Goal: Task Accomplishment & Management: Manage account settings

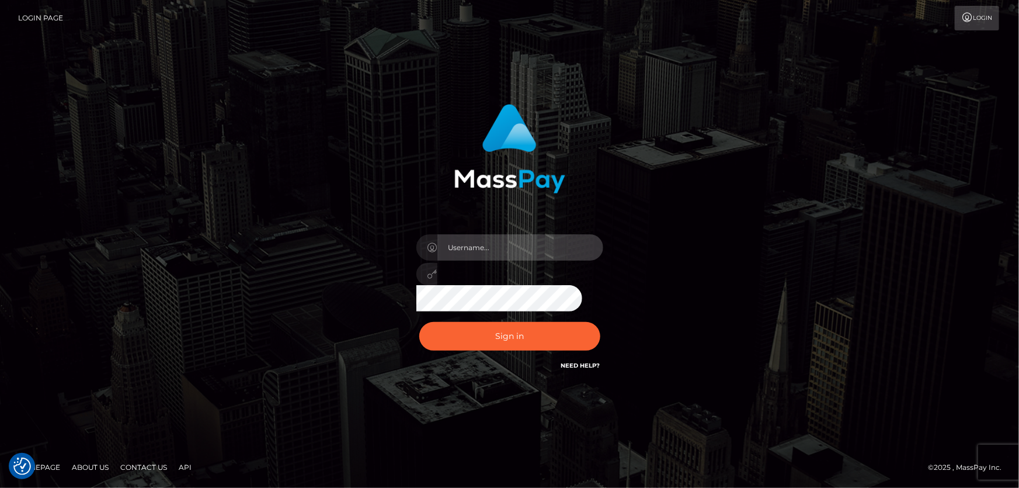
type input "Dan.Cirnat"
click at [596, 315] on div at bounding box center [496, 355] width 240 height 133
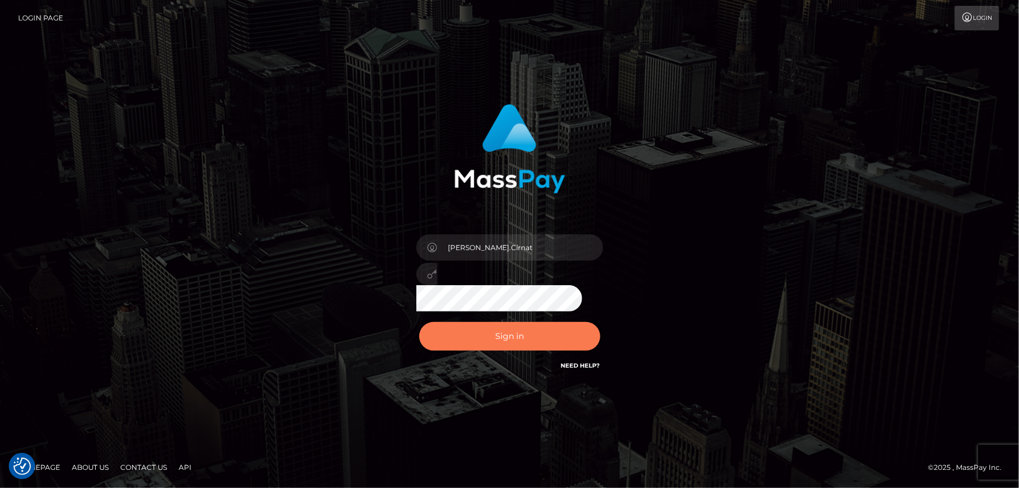
click at [539, 328] on button "Sign in" at bounding box center [509, 336] width 181 height 29
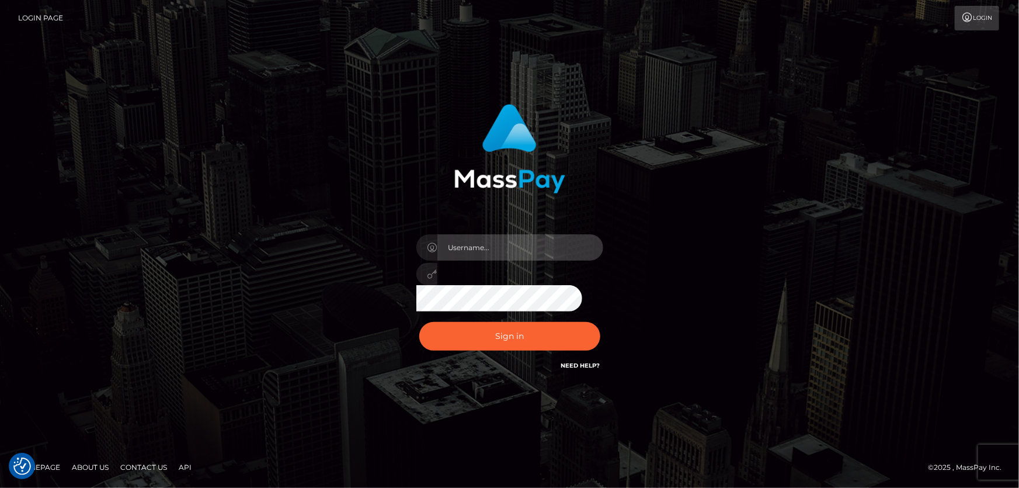
type input "Dan.Cirnat"
click at [599, 320] on div at bounding box center [496, 355] width 240 height 133
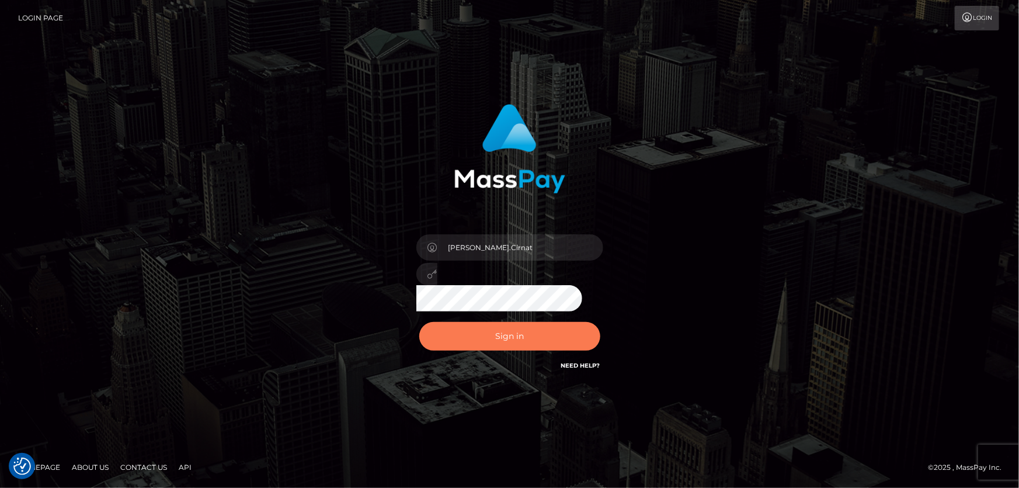
click at [477, 328] on button "Sign in" at bounding box center [509, 336] width 181 height 29
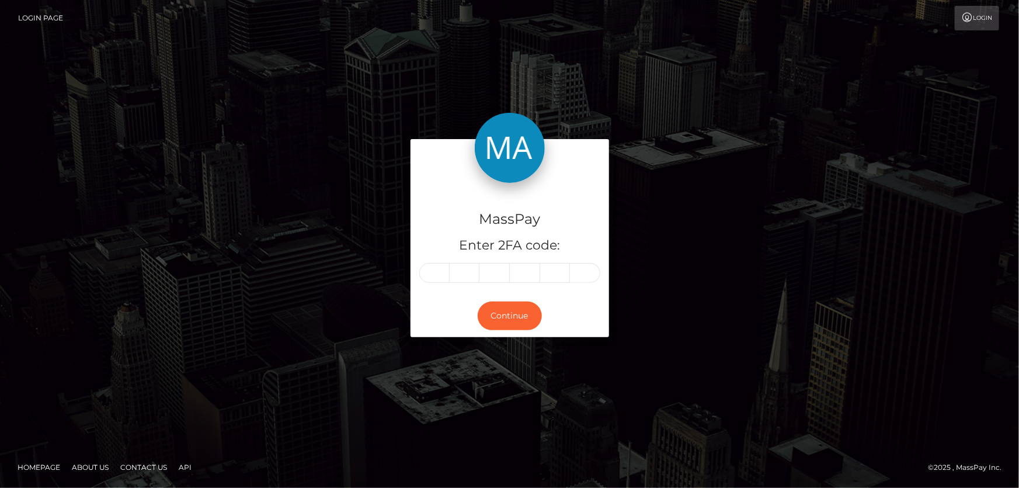
click at [428, 270] on input "text" at bounding box center [434, 273] width 30 height 20
type input "9"
type input "3"
type input "7"
type input "0"
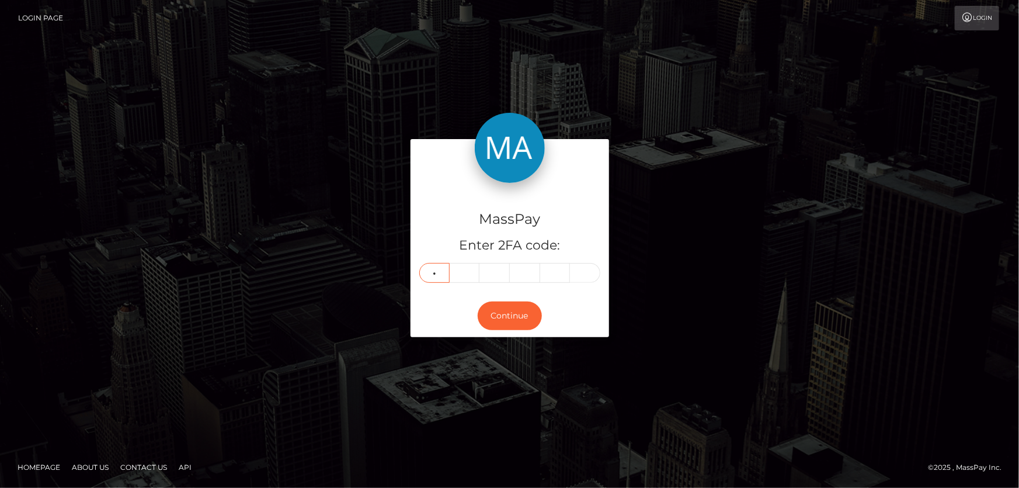
type input "7"
type input "8"
type input "2"
type input "7"
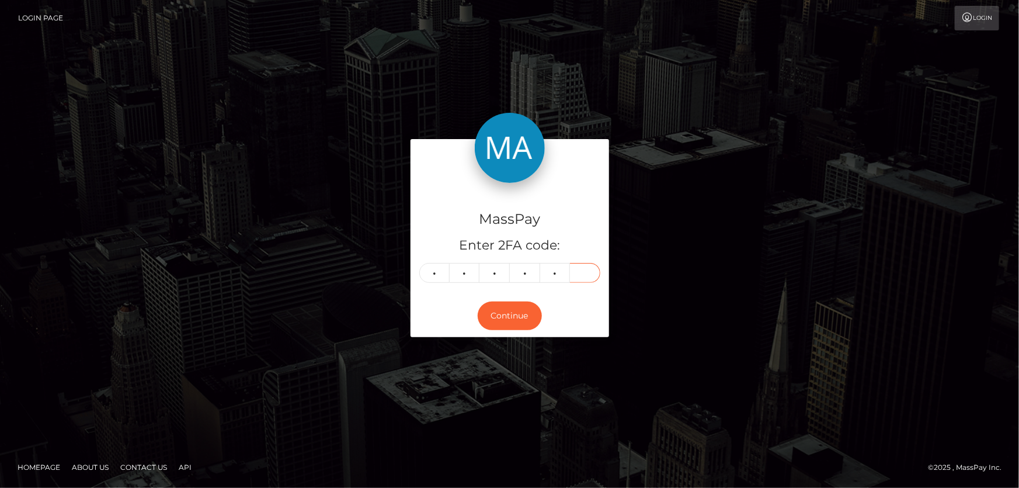
type input "5"
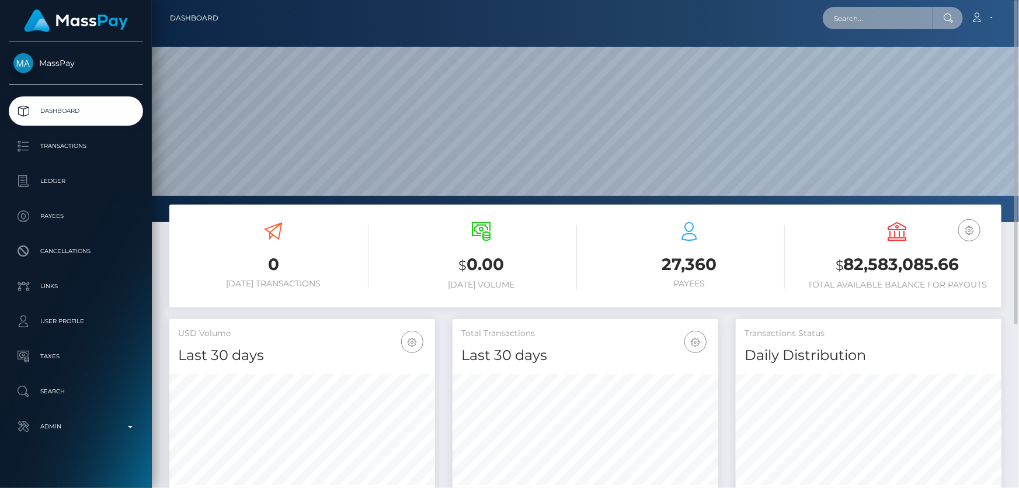
paste input "520643548182224896"
type input "520643548182224896"
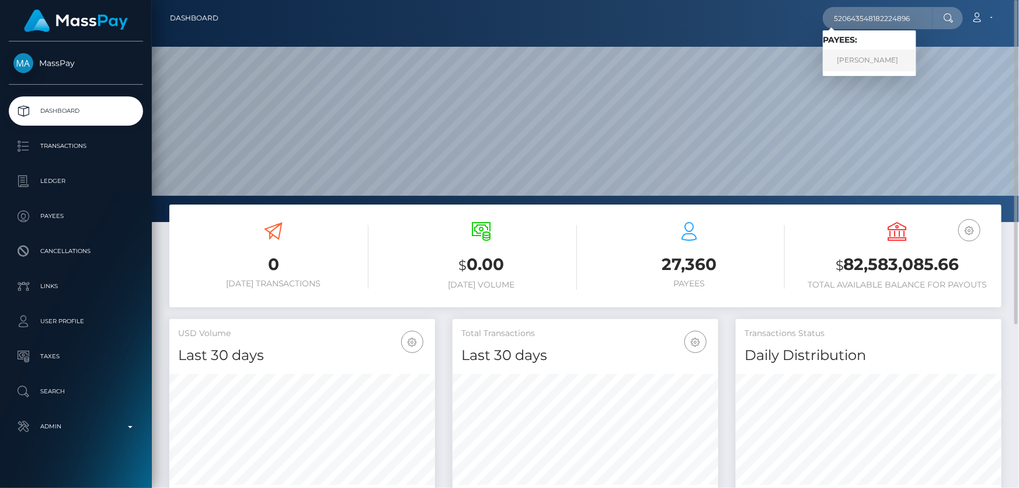
click at [875, 61] on link "STANISLAV Pavlov" at bounding box center [869, 61] width 93 height 22
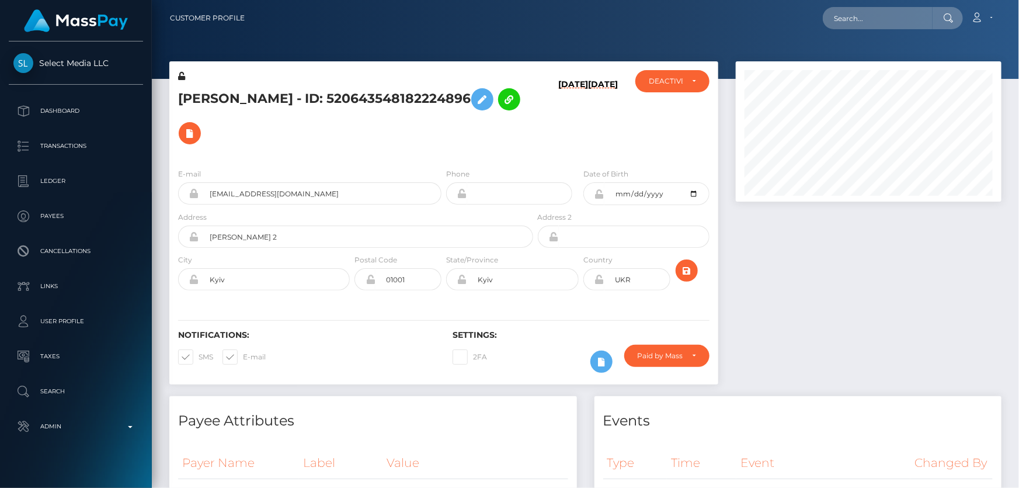
scroll to position [140, 265]
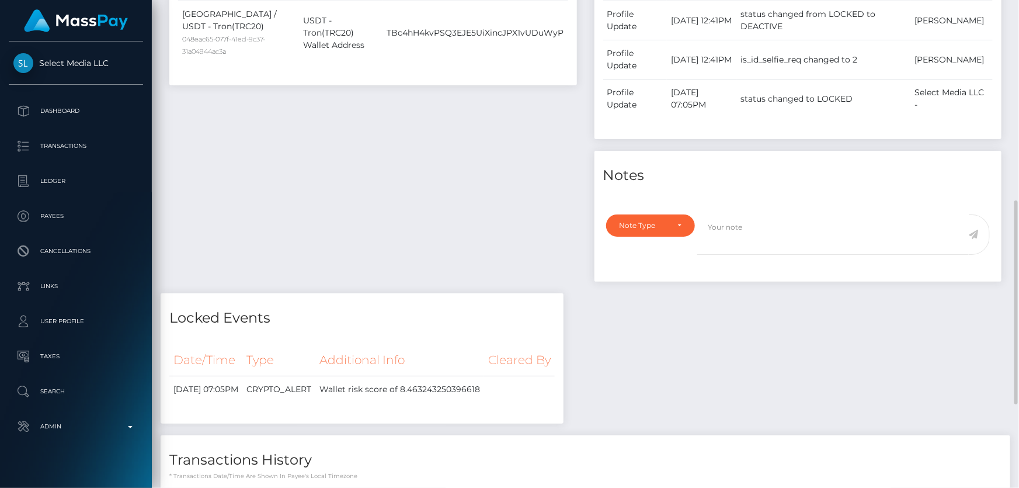
click at [276, 223] on div "Payee Attributes Payer Name Label Value [GEOGRAPHIC_DATA] / USDT - Tron(TRC20) …" at bounding box center [373, 105] width 425 height 375
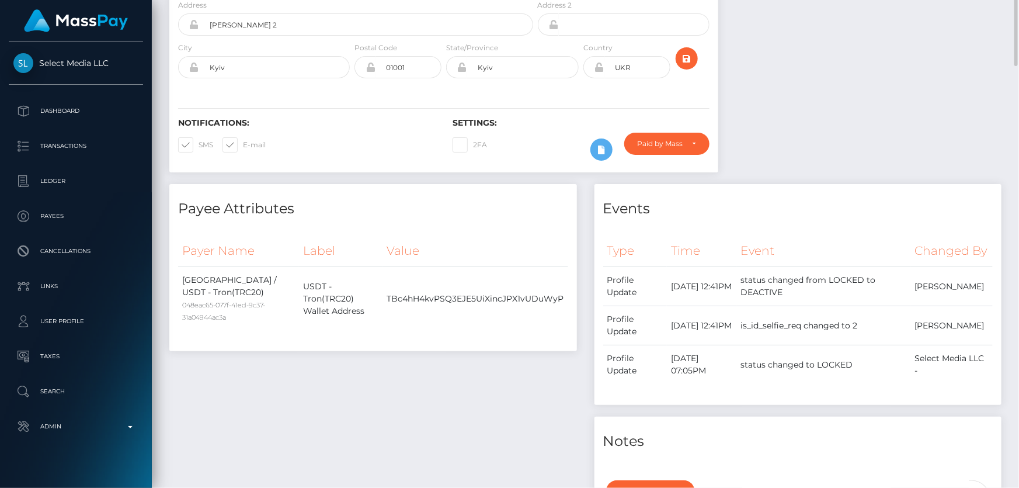
scroll to position [0, 0]
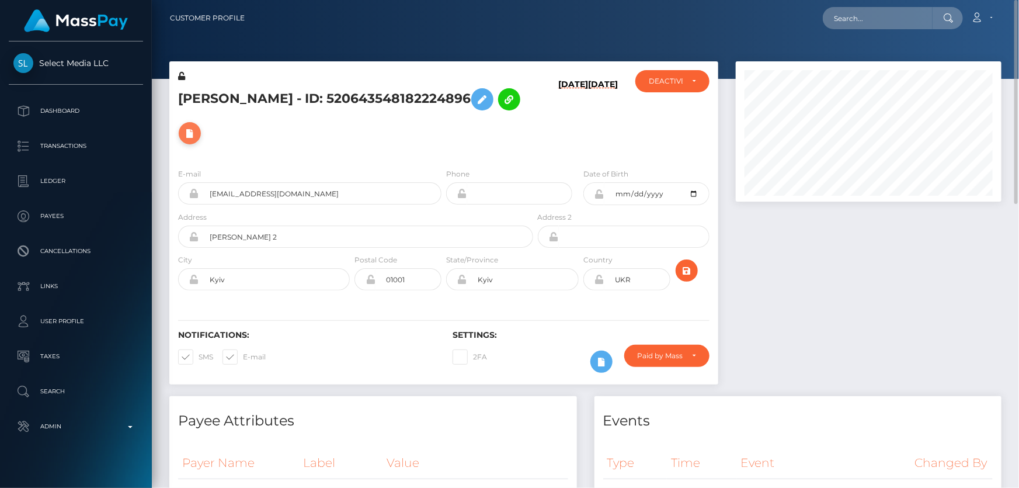
click at [197, 132] on icon at bounding box center [190, 133] width 14 height 15
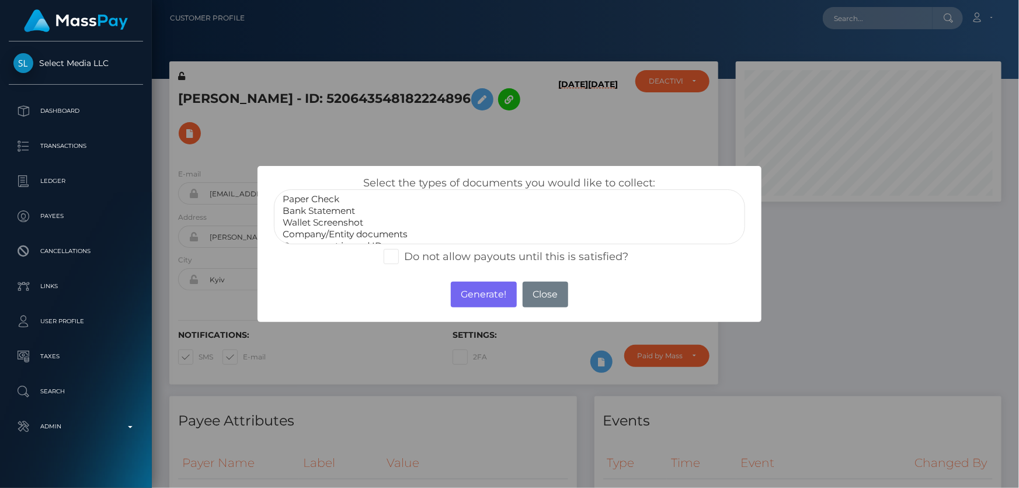
scroll to position [22, 0]
select select "Miscellaneous"
click at [336, 231] on option "Miscellaneous" at bounding box center [510, 236] width 456 height 12
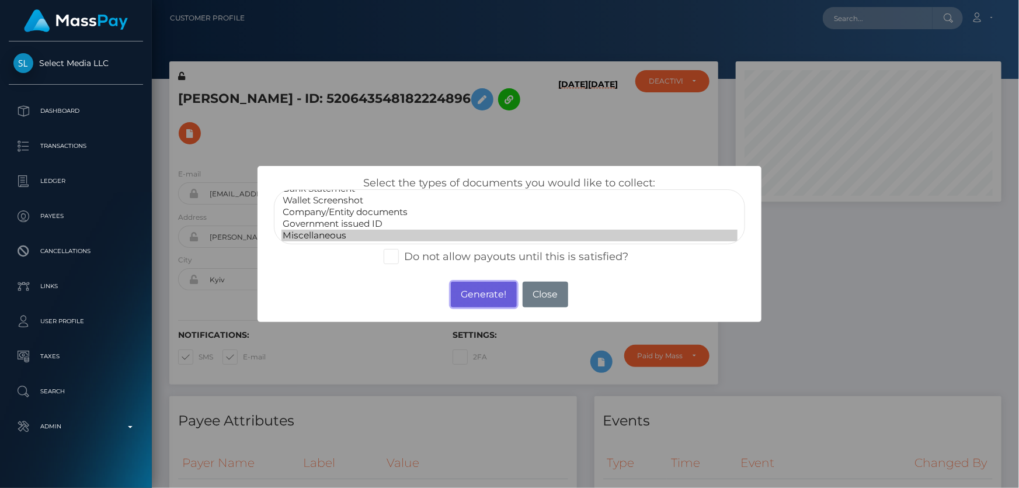
click at [471, 291] on button "Generate!" at bounding box center [484, 295] width 66 height 26
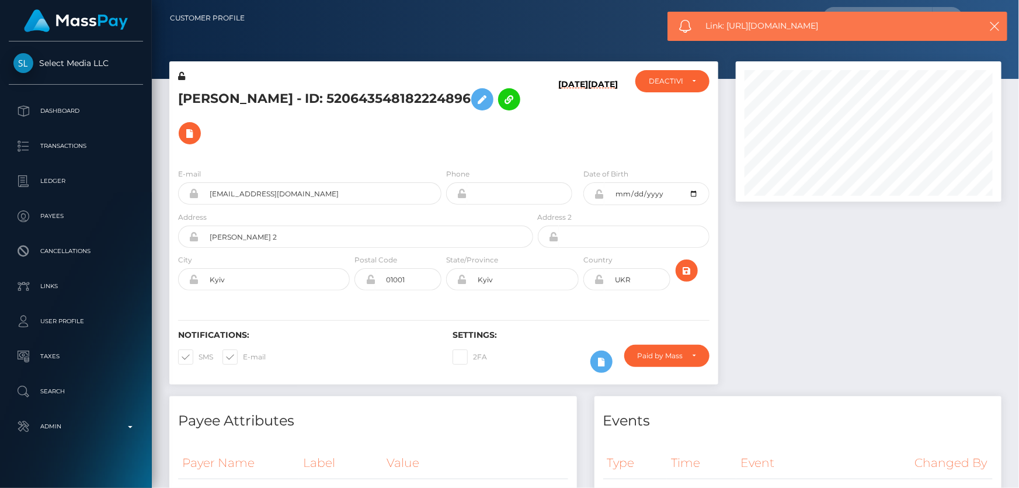
drag, startPoint x: 830, startPoint y: 24, endPoint x: 728, endPoint y: 29, distance: 102.3
click at [728, 29] on span "Link: [URL][DOMAIN_NAME]" at bounding box center [835, 26] width 258 height 12
copy span "[URL][DOMAIN_NAME]"
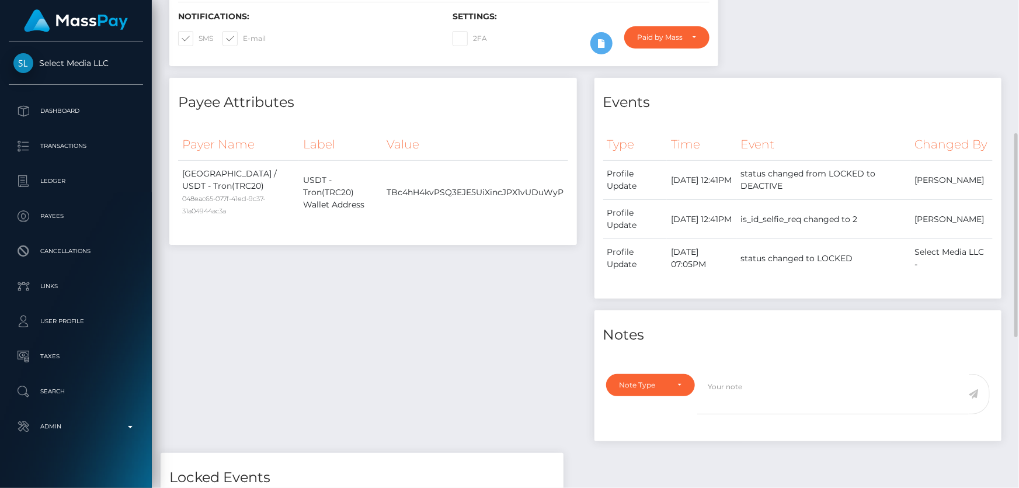
scroll to position [425, 0]
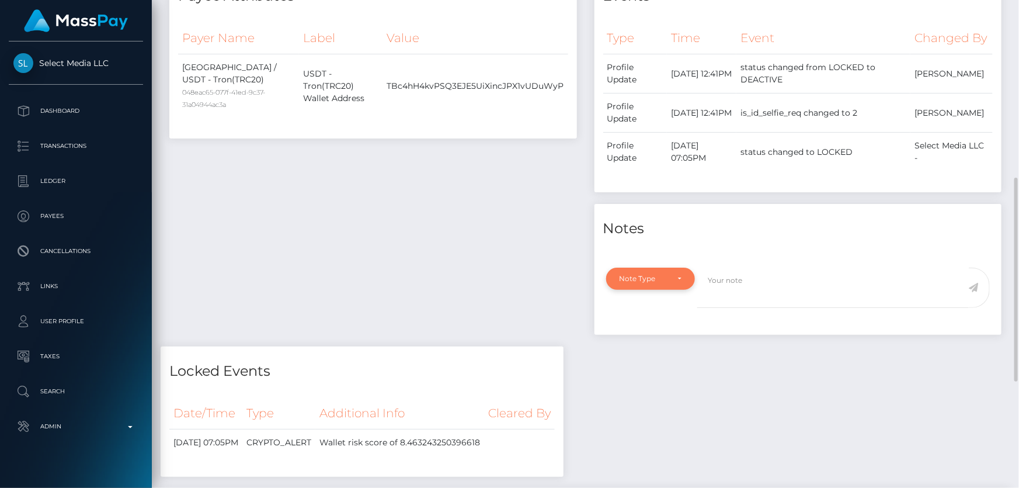
click at [654, 283] on div "Note Type" at bounding box center [644, 278] width 49 height 9
click at [641, 340] on span "Compliance" at bounding box center [641, 334] width 43 height 11
select select "COMPLIANCE"
click at [745, 302] on textarea at bounding box center [833, 288] width 272 height 40
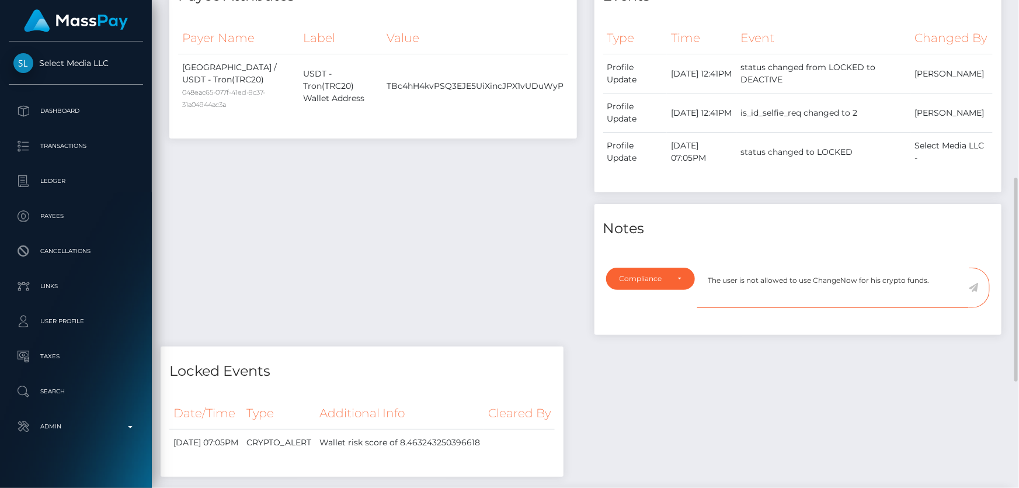
type textarea "The user is not allowed to use ChangeNow for his crypto funds."
click at [974, 292] on icon at bounding box center [974, 287] width 10 height 9
drag, startPoint x: 457, startPoint y: 304, endPoint x: 451, endPoint y: 302, distance: 6.3
click at [454, 303] on div "Payee Attributes Payer Name Label Value Ukraine / USDT - Tron(TRC20) 048eac65-0…" at bounding box center [373, 158] width 425 height 375
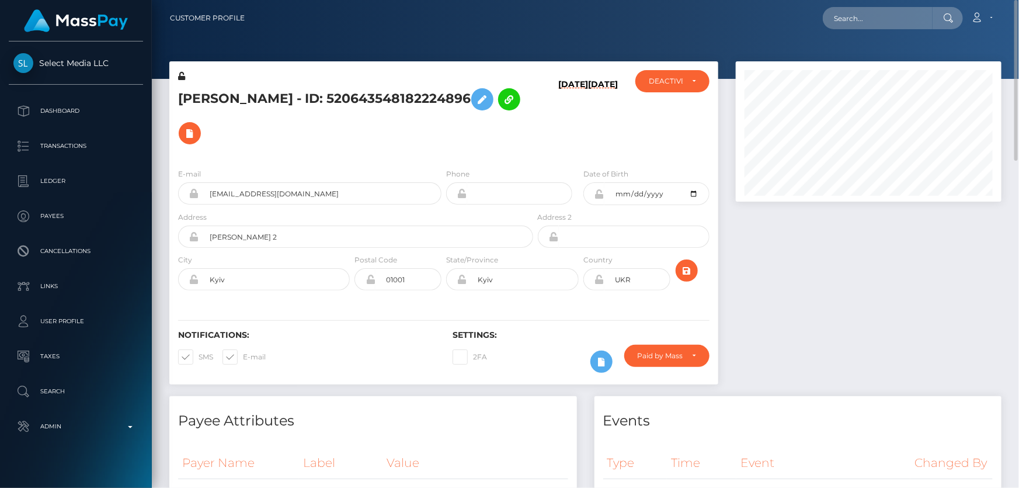
click at [270, 92] on h5 "STANISLAV Pavlov - ID: 520643548182224896" at bounding box center [352, 116] width 349 height 68
copy h5 "STANISLAV Pavlov - ID: 520643548182224896"
click at [869, 329] on div at bounding box center [868, 228] width 283 height 335
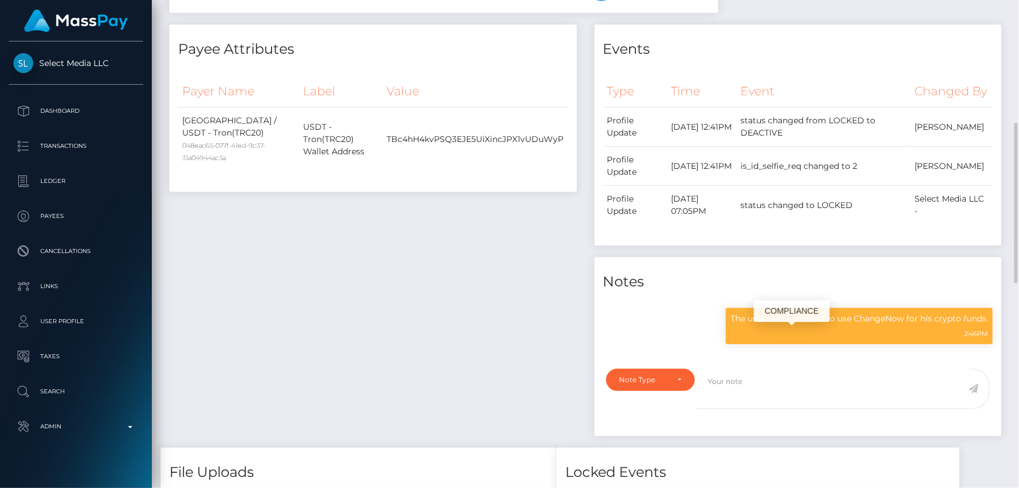
scroll to position [140, 265]
click at [808, 325] on p "The user is not allowed to use ChangeNow for his crypto funds." at bounding box center [860, 319] width 258 height 12
copy div "The user is not allowed to use ChangeNow for his crypto funds."
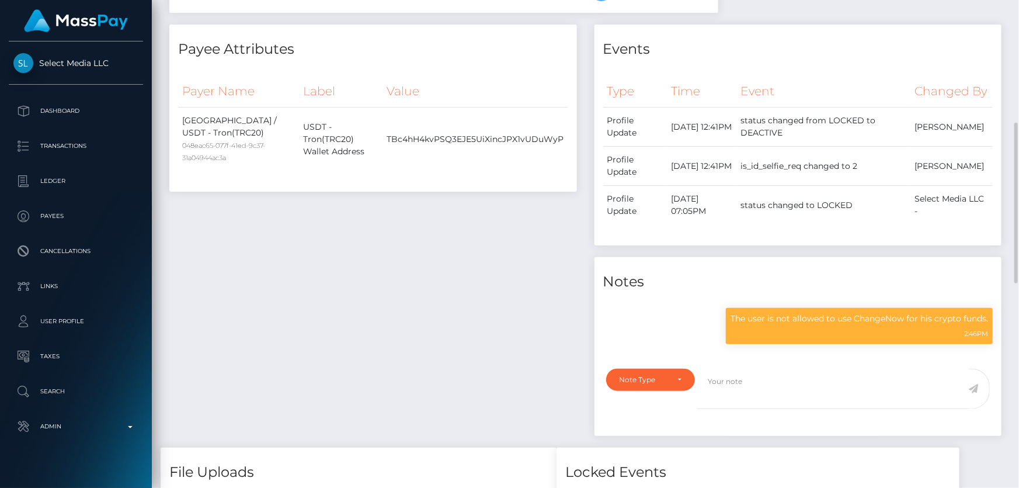
click at [202, 269] on div "Payee Attributes Payer Name Label Value Ukraine / USDT - Tron(TRC20) 048eac65-0…" at bounding box center [373, 236] width 425 height 423
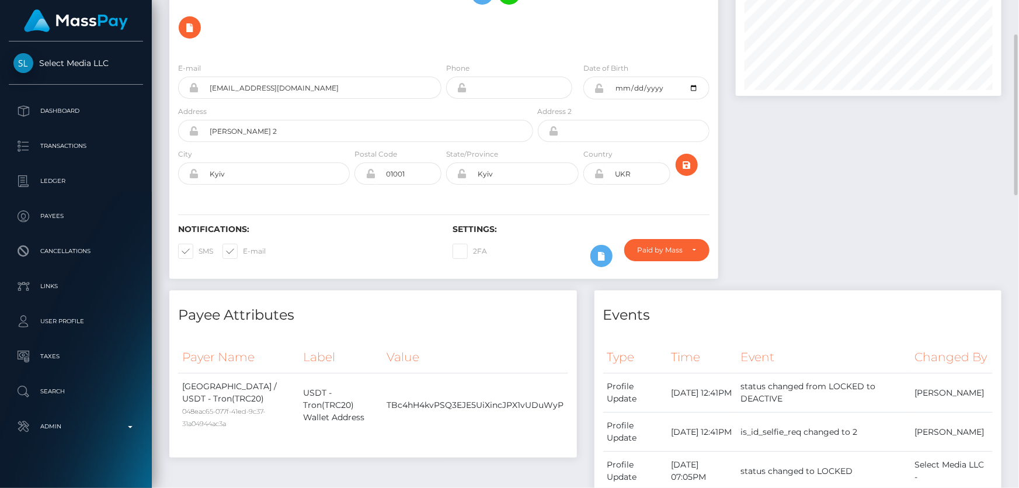
scroll to position [0, 0]
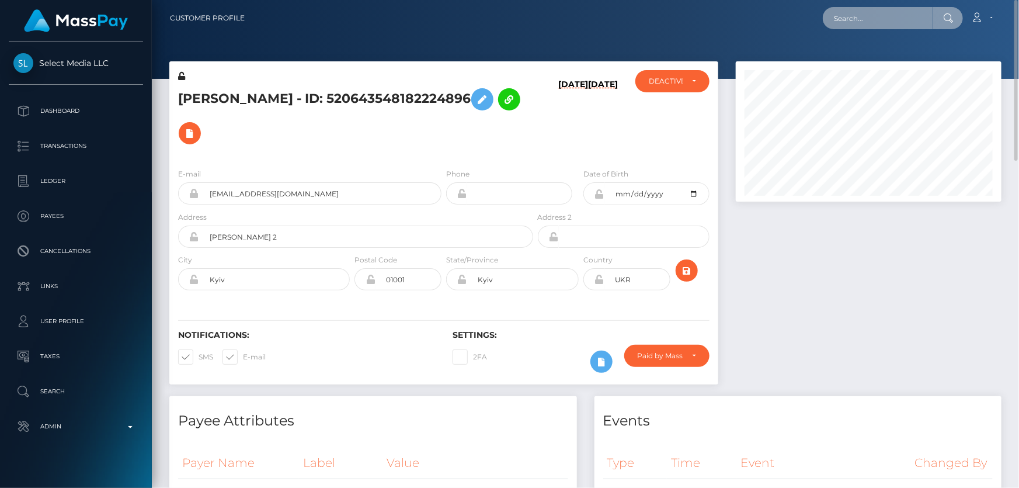
paste input "742821377366564864"
type input "742821377366564864"
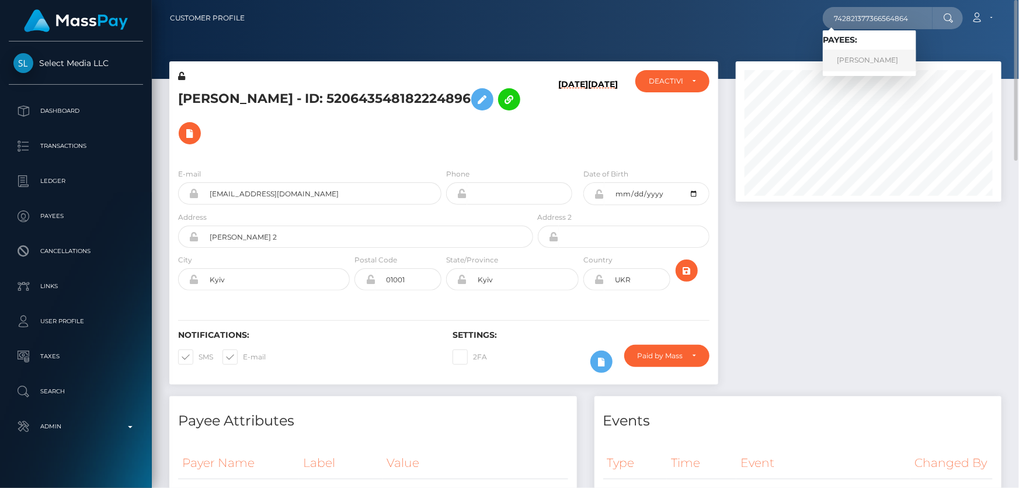
click at [851, 57] on link "Elena Gurina" at bounding box center [869, 61] width 93 height 22
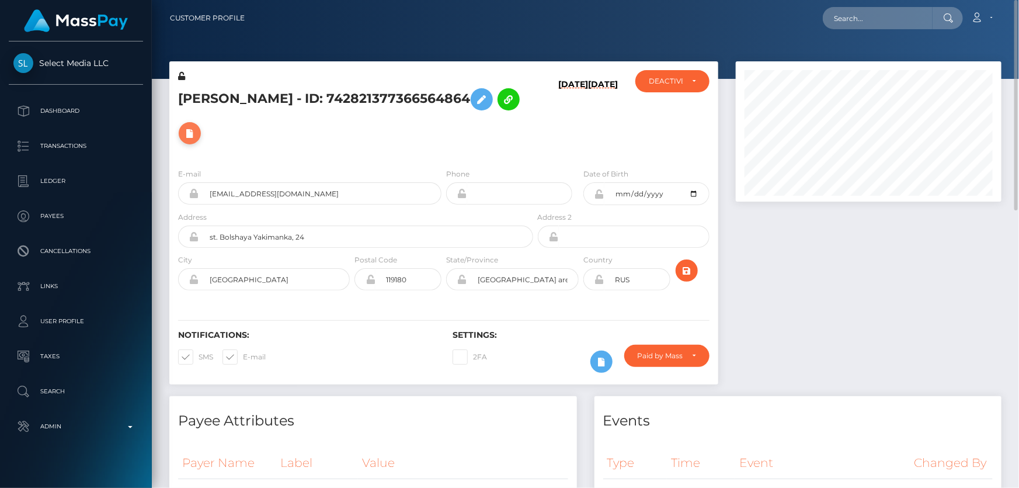
click at [197, 126] on icon at bounding box center [190, 133] width 14 height 15
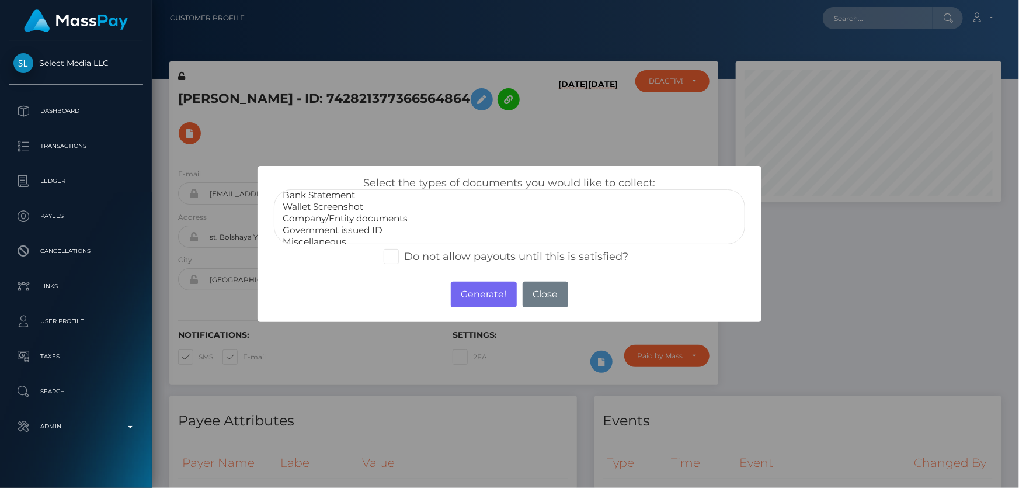
scroll to position [22, 0]
select select "Miscellaneous"
click at [339, 235] on option "Miscellaneous" at bounding box center [510, 236] width 456 height 12
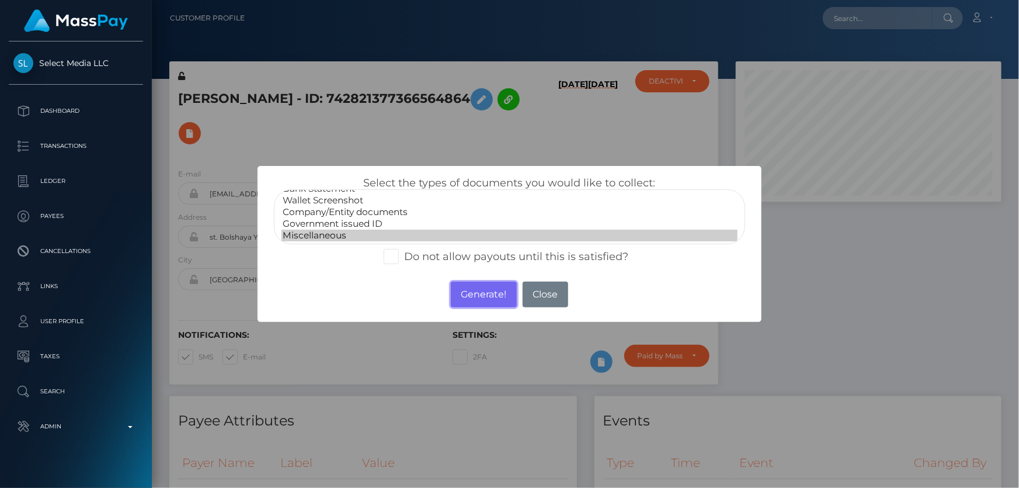
click at [479, 295] on button "Generate!" at bounding box center [484, 295] width 66 height 26
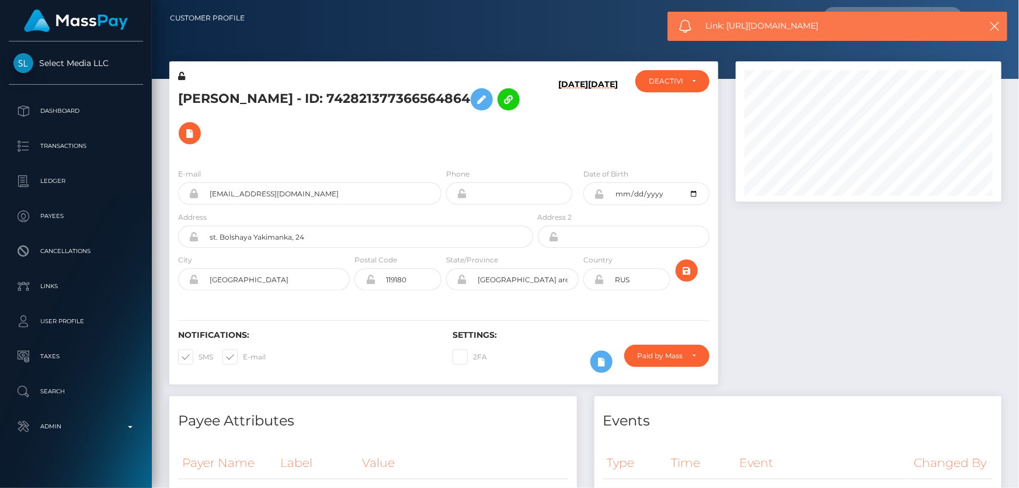
drag, startPoint x: 835, startPoint y: 29, endPoint x: 728, endPoint y: 29, distance: 106.9
click at [728, 29] on span "Link: https://l.maspay.io/SgFom" at bounding box center [835, 26] width 258 height 12
copy span "https://l.maspay.io/SgFom"
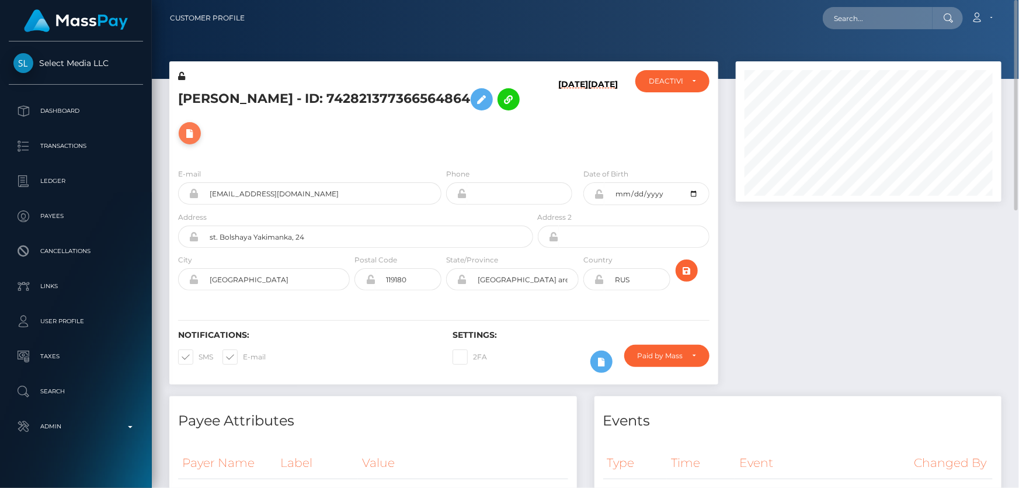
click at [197, 126] on icon at bounding box center [190, 133] width 14 height 15
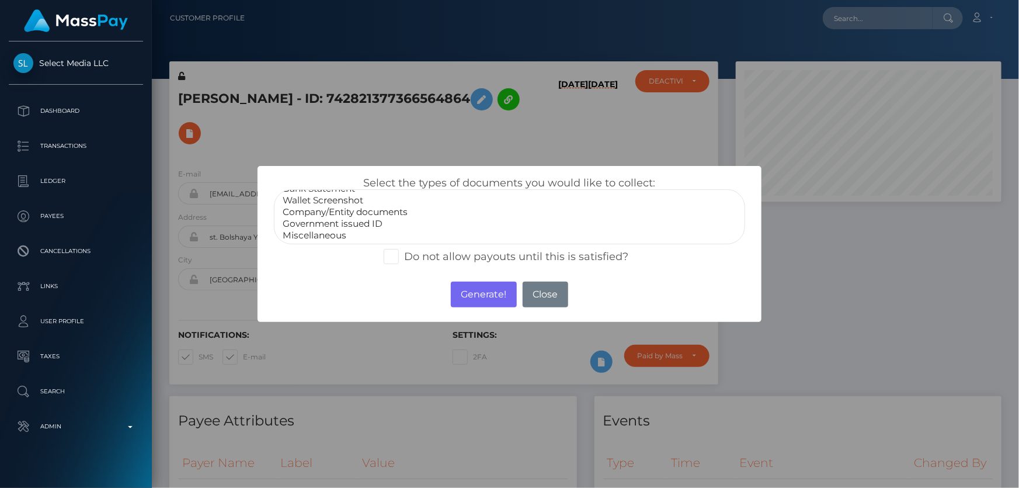
select select "Miscellaneous"
click at [327, 233] on option "Miscellaneous" at bounding box center [510, 236] width 456 height 12
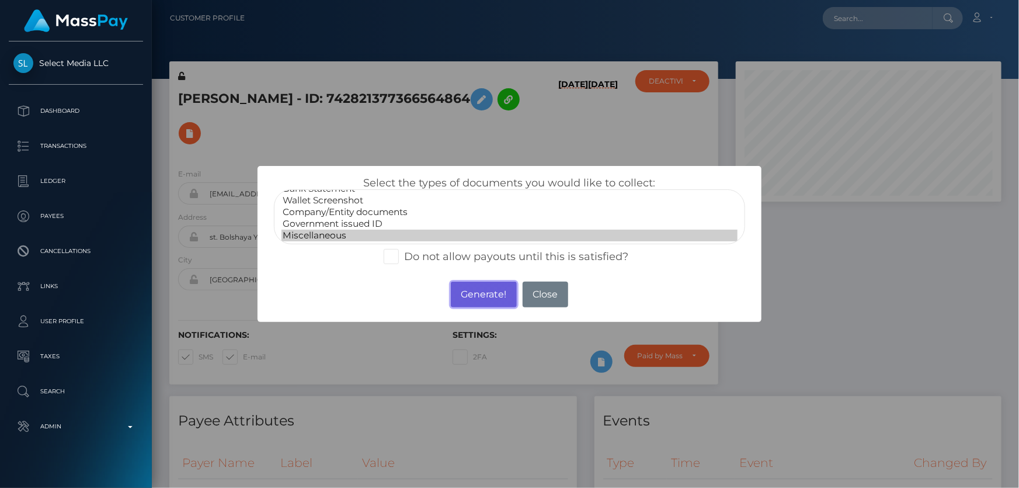
click at [488, 297] on button "Generate!" at bounding box center [484, 295] width 66 height 26
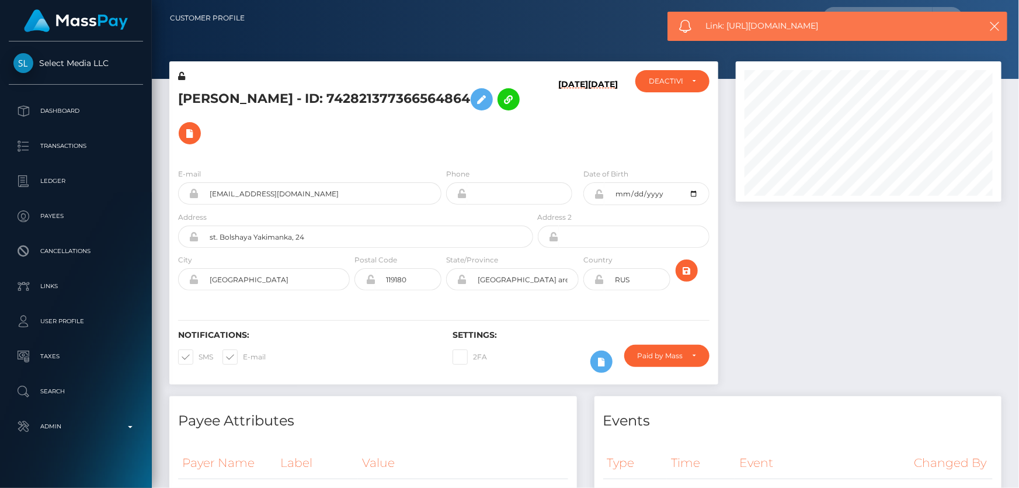
drag, startPoint x: 830, startPoint y: 24, endPoint x: 728, endPoint y: 28, distance: 102.3
click at [728, 28] on span "Link: https://l.maspay.io/BgFpk" at bounding box center [835, 26] width 258 height 12
copy span "https://l.maspay.io/BgFpk"
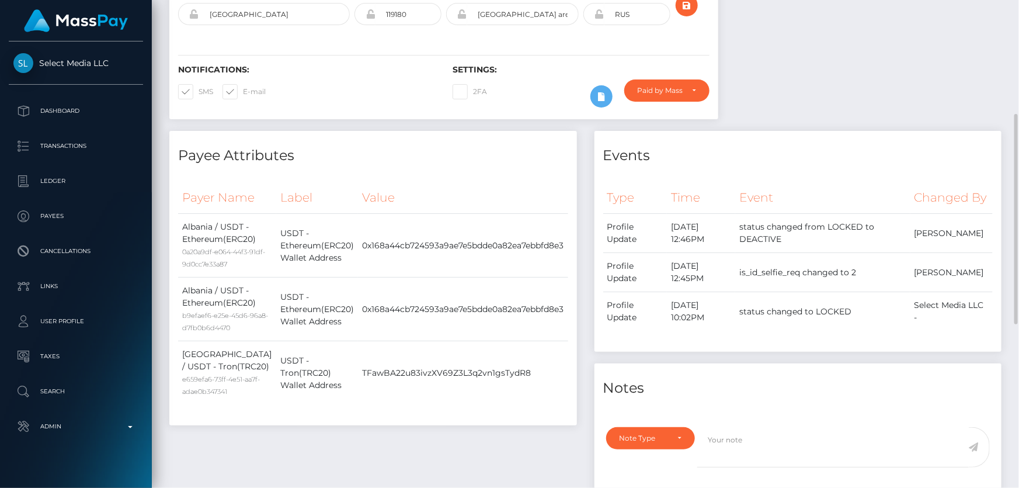
scroll to position [531, 0]
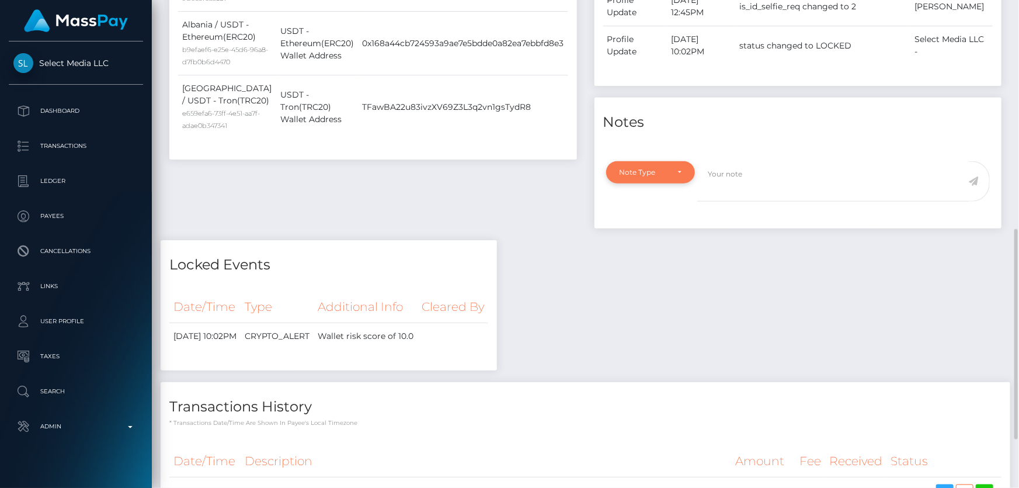
click at [652, 161] on div "Note Type" at bounding box center [650, 172] width 89 height 22
click at [654, 223] on span "Compliance" at bounding box center [641, 228] width 43 height 11
select select "COMPLIANCE"
click at [771, 169] on textarea at bounding box center [833, 181] width 272 height 40
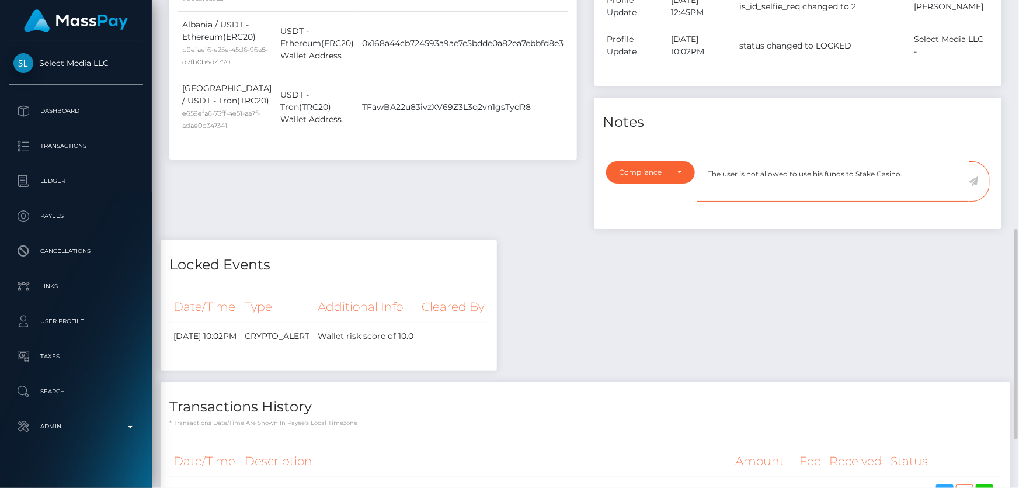
type textarea "The user is not allowed to use his funds to Stake Casino."
click at [976, 176] on icon at bounding box center [974, 180] width 10 height 9
click at [951, 255] on div "Payee Attributes Payer Name Label Value Albania / USDT - Ethereum(ERC20) 0a20a9…" at bounding box center [586, 212] width 850 height 694
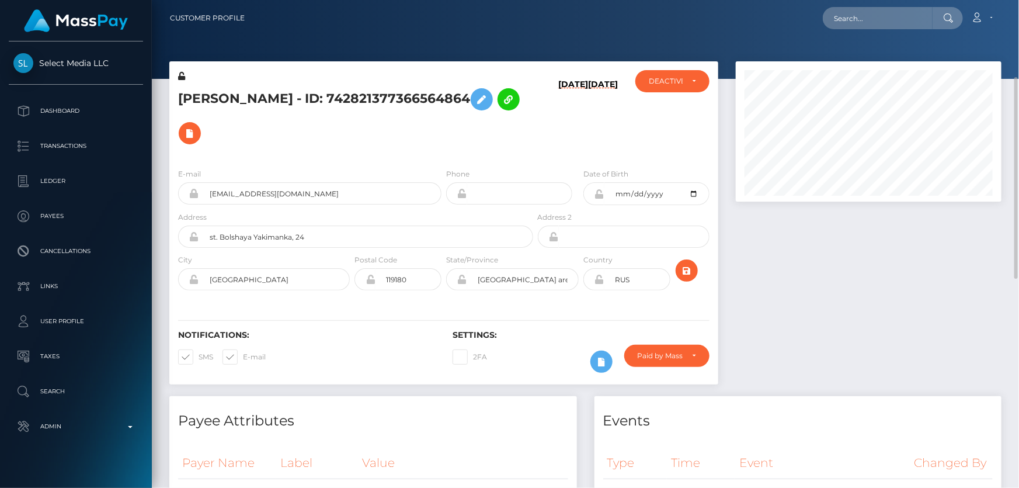
scroll to position [140, 265]
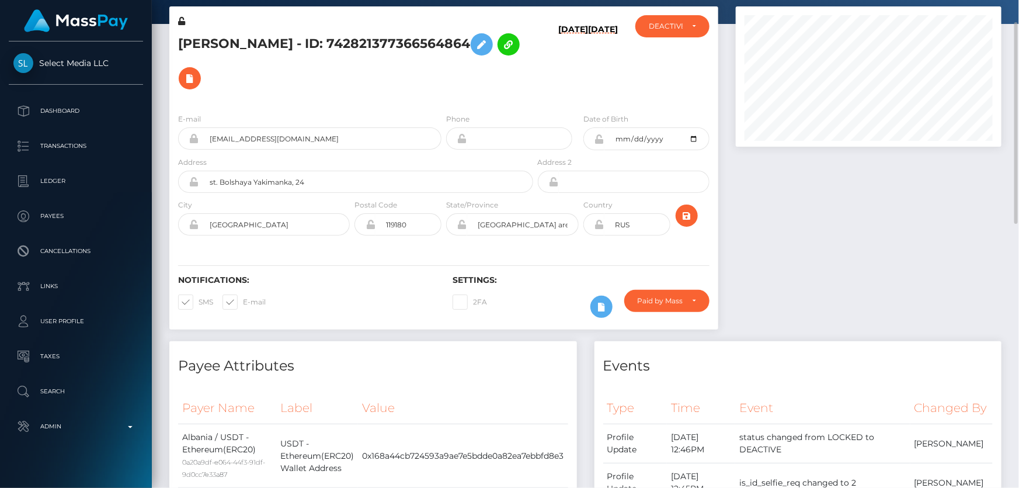
click at [320, 61] on div "Elena Gurina - ID: 742821377366564864" at bounding box center [352, 59] width 366 height 89
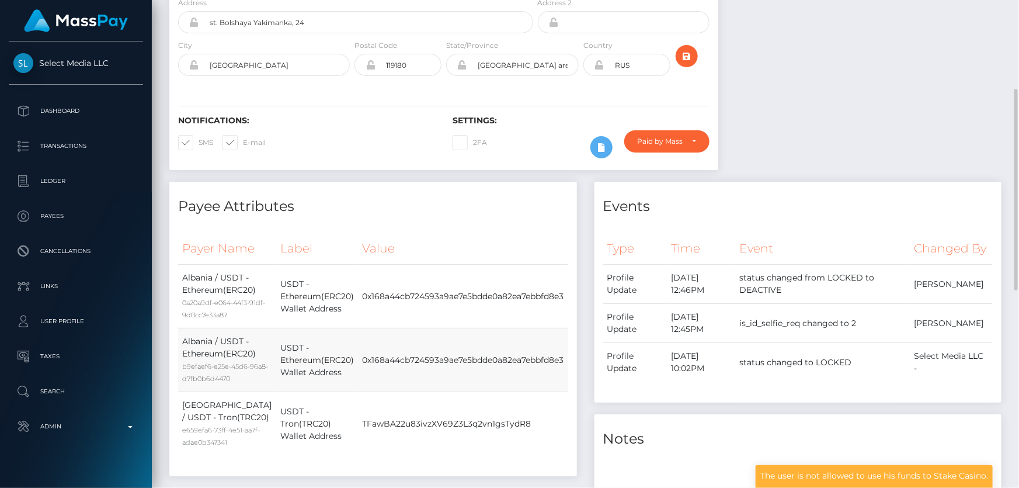
scroll to position [55, 0]
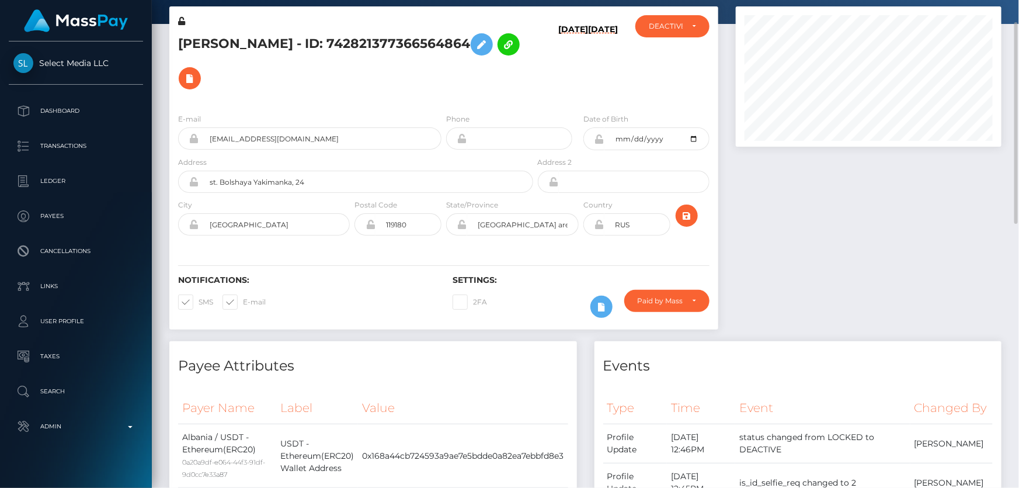
click at [296, 37] on h5 "Elena Gurina - ID: 742821377366564864" at bounding box center [352, 61] width 349 height 68
copy h5 "Elena Gurina - ID: 742821377366564864"
click at [804, 248] on div at bounding box center [868, 173] width 283 height 335
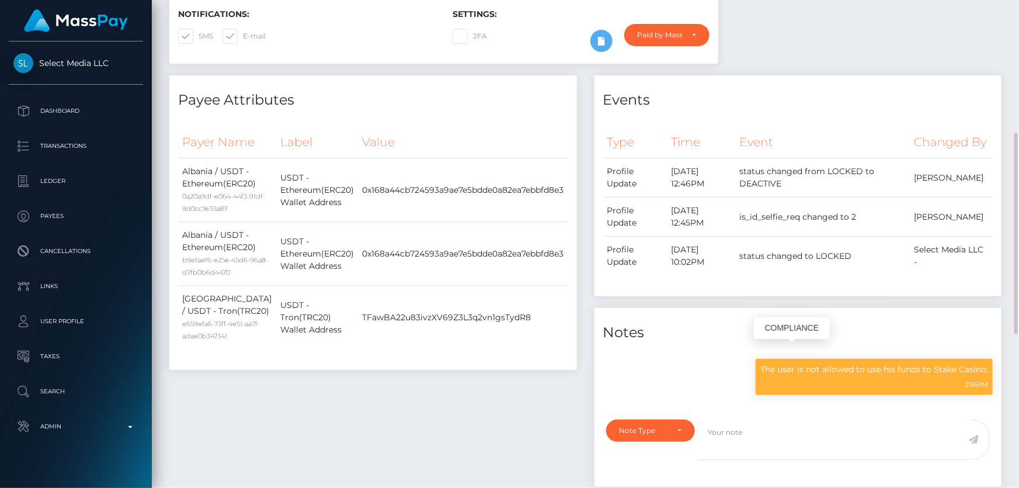
scroll to position [140, 265]
click at [808, 363] on p "The user is not allowed to use his funds to Stake Casino." at bounding box center [875, 369] width 228 height 12
copy div "The user is not allowed to use his funds to Stake Casino."
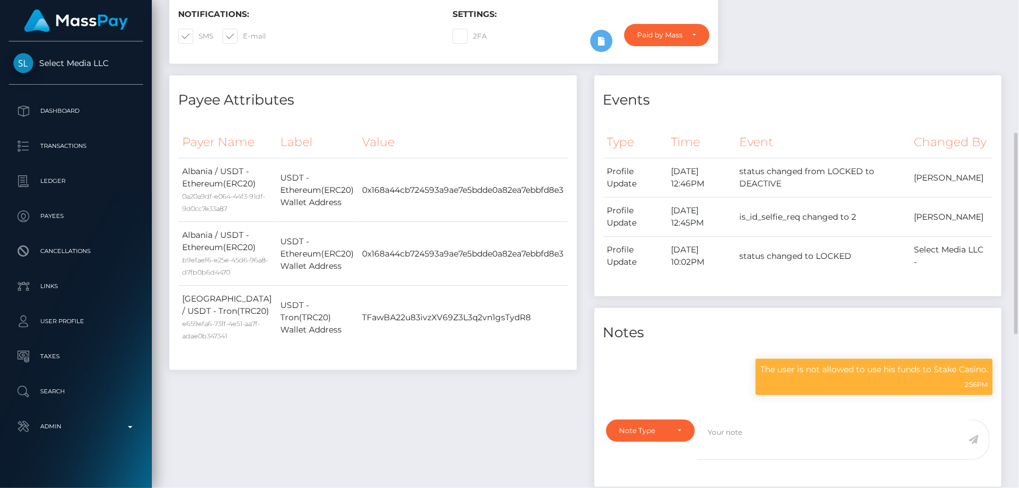
click at [263, 387] on div "Payee Attributes Payer Name Label Value Albania / USDT - Ethereum(ERC20) 0a20a9…" at bounding box center [373, 286] width 425 height 423
